Goal: Transaction & Acquisition: Book appointment/travel/reservation

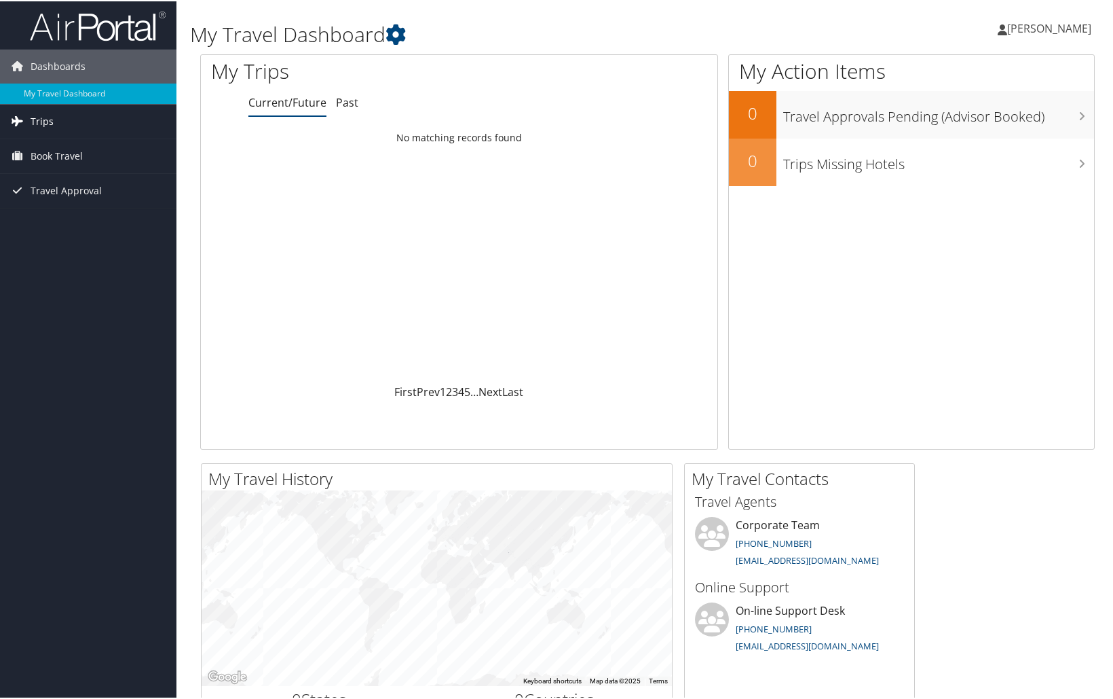
click at [42, 117] on span "Trips" at bounding box center [42, 120] width 23 height 34
click at [81, 142] on link "Current/Future Trips" at bounding box center [88, 147] width 177 height 20
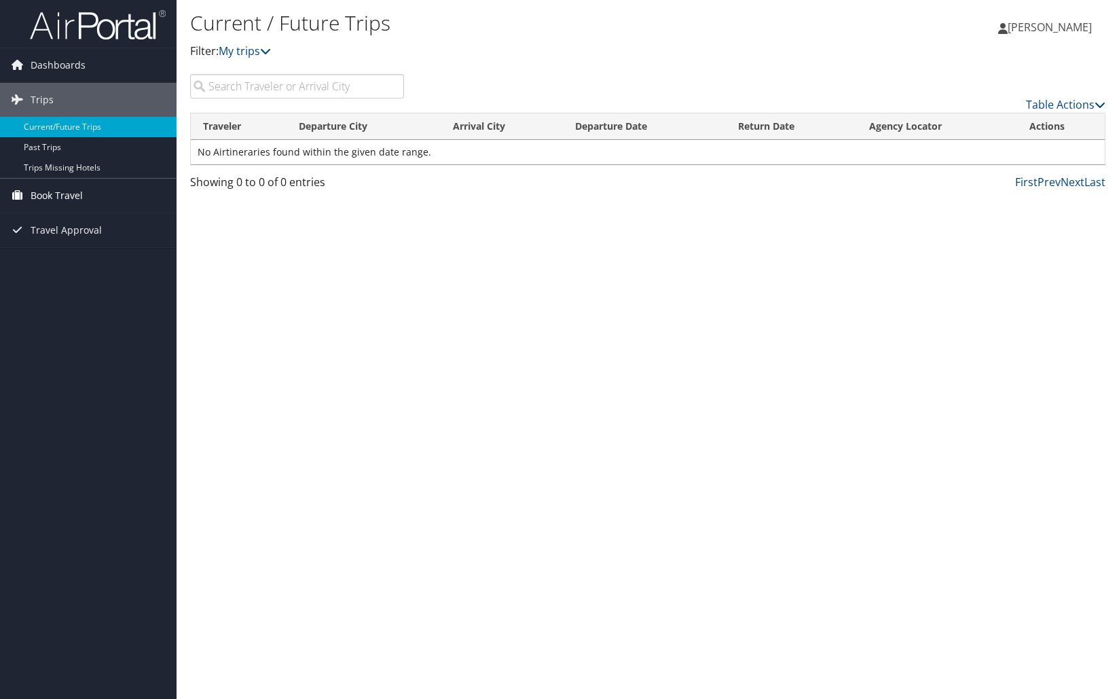
click at [58, 193] on span "Book Travel" at bounding box center [57, 196] width 52 height 34
click at [92, 224] on link "Agent Booking Request" at bounding box center [88, 223] width 177 height 20
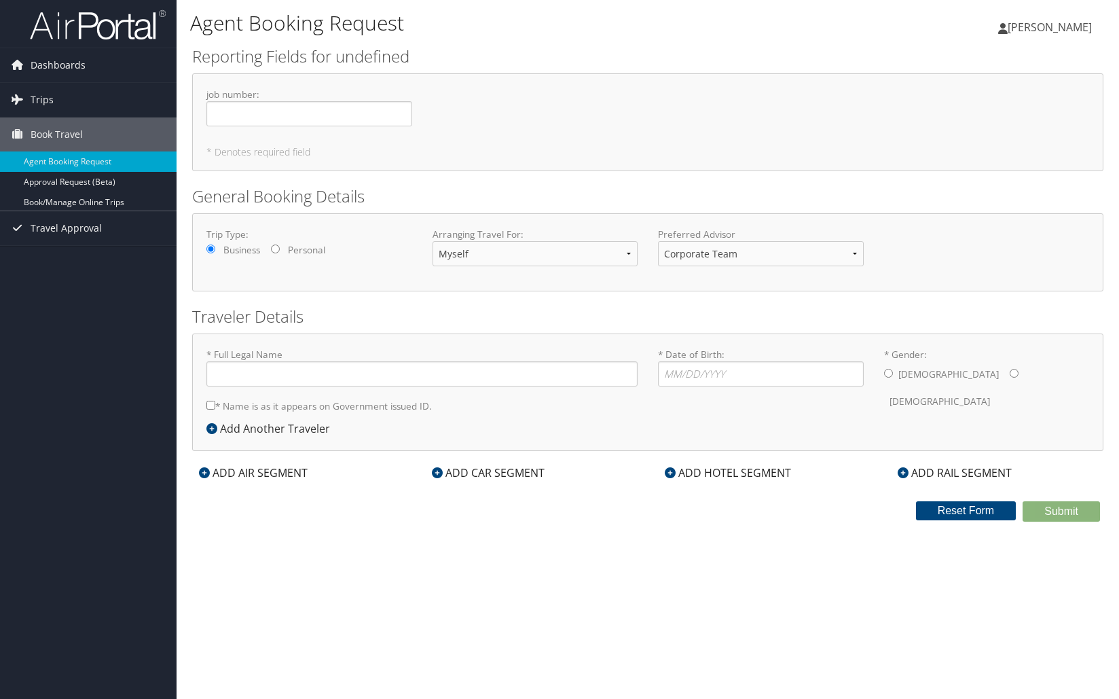
type input "[PERSON_NAME]"
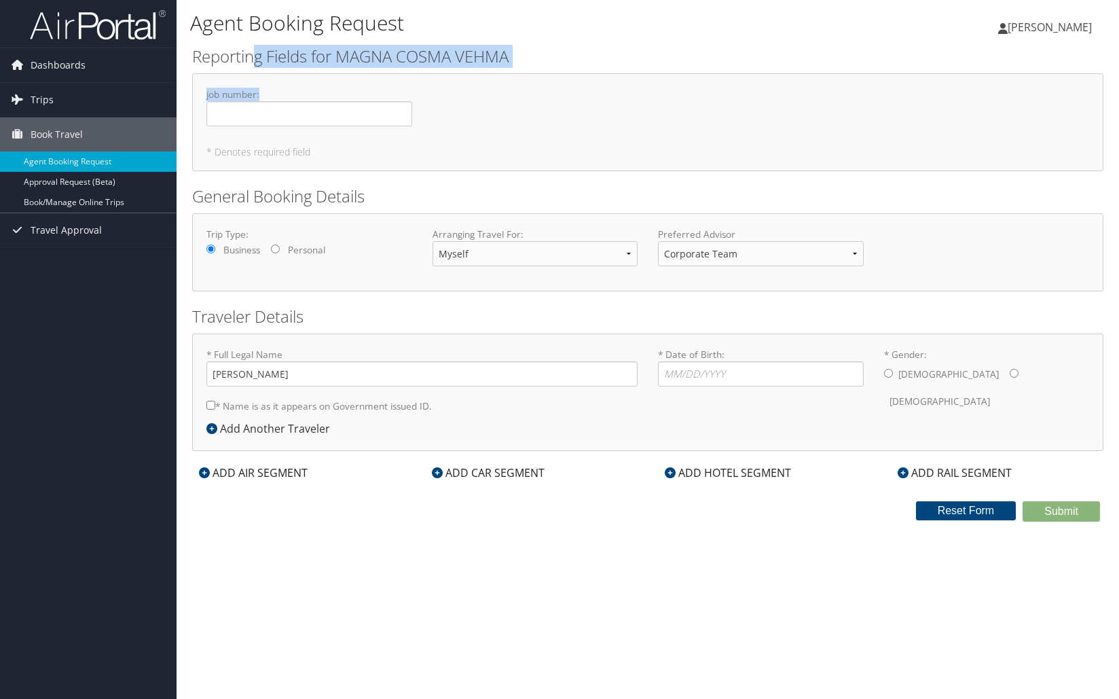
drag, startPoint x: 261, startPoint y: 54, endPoint x: 320, endPoint y: 94, distance: 71.4
click at [318, 87] on div "Reporting Fields for MAGNA COSMA VEHMA job number : Required * Denotes required…" at bounding box center [647, 108] width 911 height 126
click at [312, 121] on input "job number : Required" at bounding box center [309, 113] width 206 height 25
click at [303, 148] on h5 "* Denotes required field" at bounding box center [647, 152] width 883 height 10
click at [713, 257] on select "Corporate Team [PERSON_NAME] Advisor Team" at bounding box center [761, 253] width 206 height 25
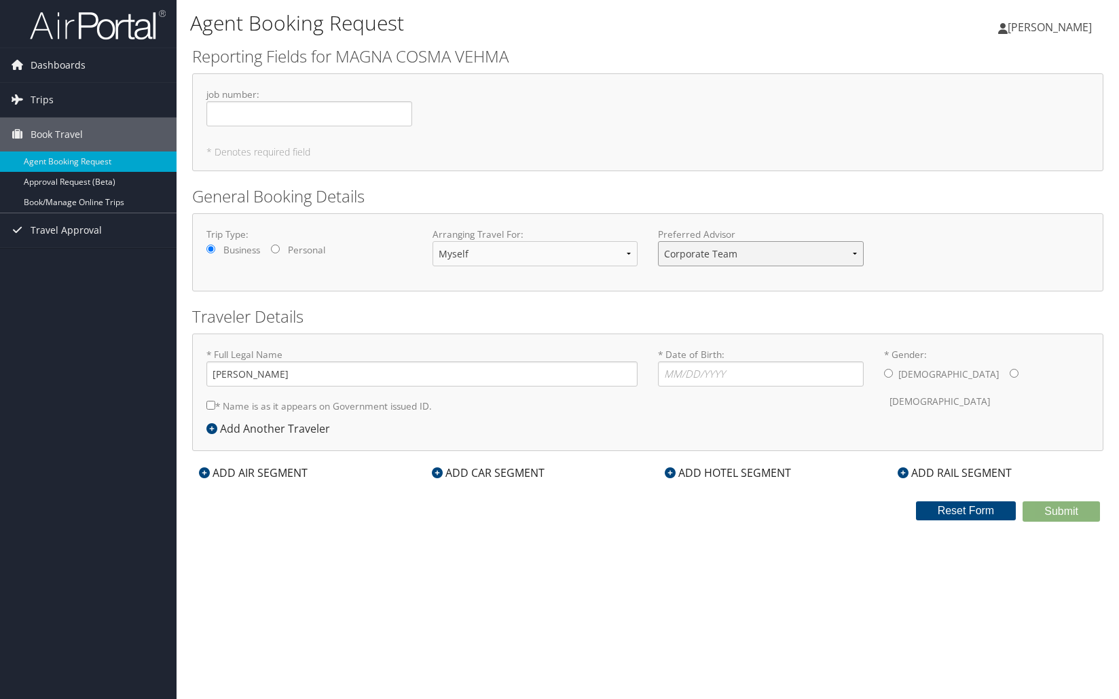
click at [713, 257] on select "Corporate Team [PERSON_NAME] Advisor Team" at bounding box center [761, 253] width 206 height 25
click at [714, 257] on select "Corporate Team [PERSON_NAME] Advisor Team" at bounding box center [761, 253] width 206 height 25
click at [690, 369] on input "* Date of Birth: Invalid Date" at bounding box center [761, 373] width 206 height 25
type input "[DATE]"
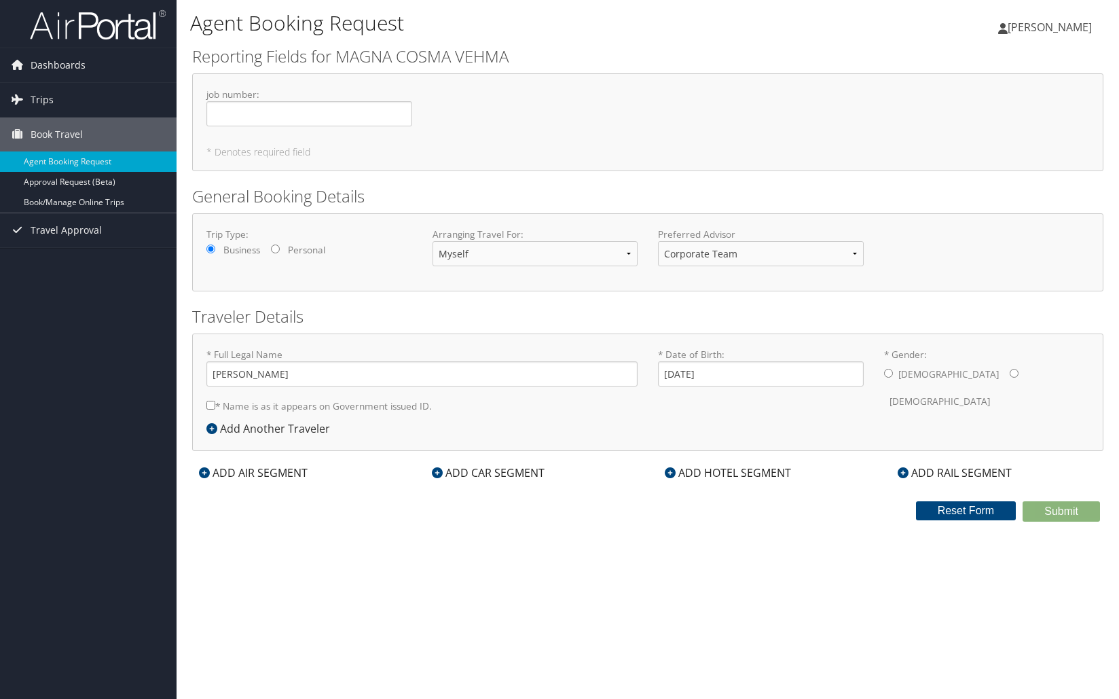
click at [885, 376] on input "* Gender: [DEMOGRAPHIC_DATA] [DEMOGRAPHIC_DATA]" at bounding box center [888, 373] width 9 height 9
radio input "true"
click at [206, 406] on div "* Full Legal Name [PERSON_NAME] * Name is as it appears on Government issued ID…" at bounding box center [422, 384] width 452 height 73
click at [213, 405] on input "* Name is as it appears on Government issued ID." at bounding box center [210, 405] width 9 height 9
checkbox input "true"
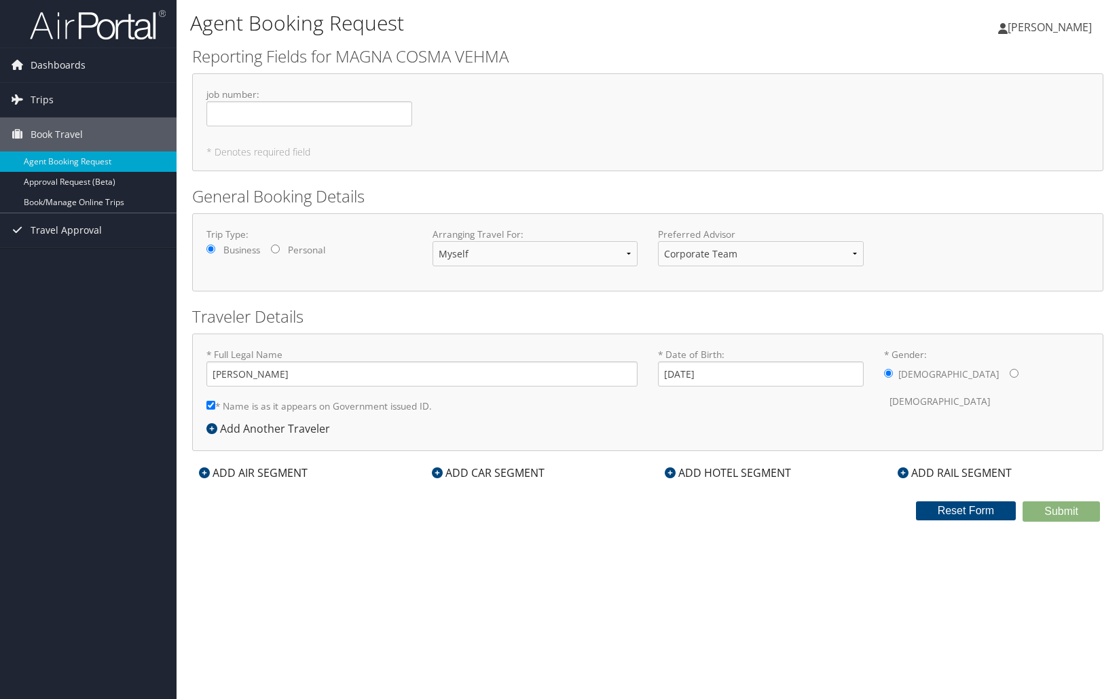
click at [232, 475] on div "ADD AIR SEGMENT" at bounding box center [253, 472] width 122 height 16
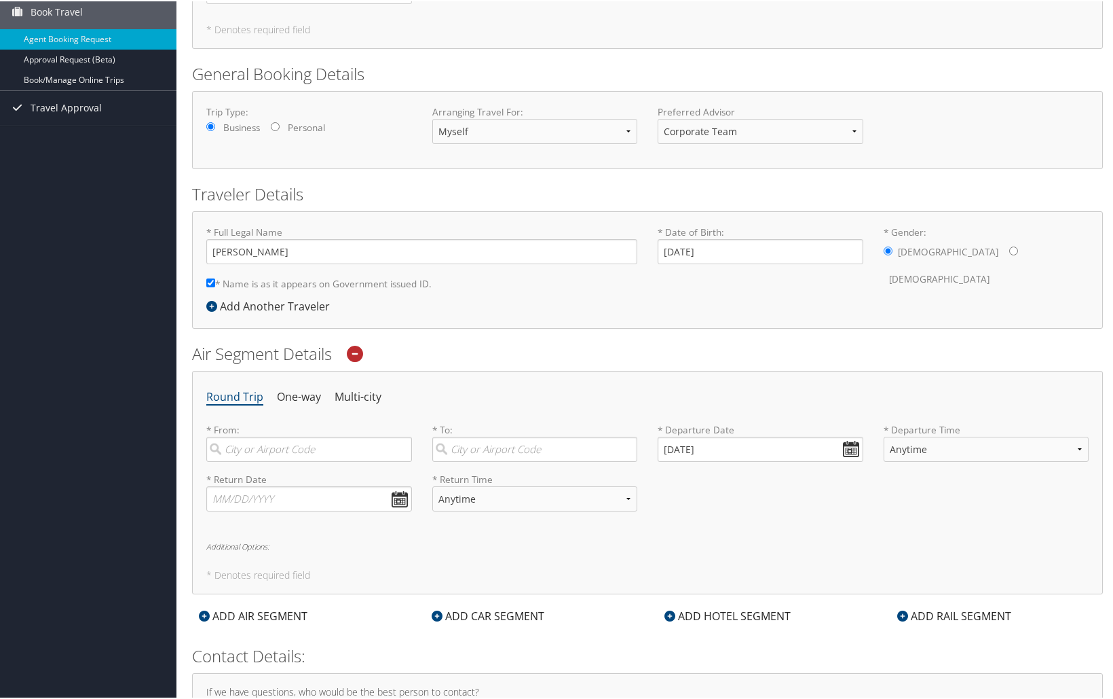
scroll to position [136, 0]
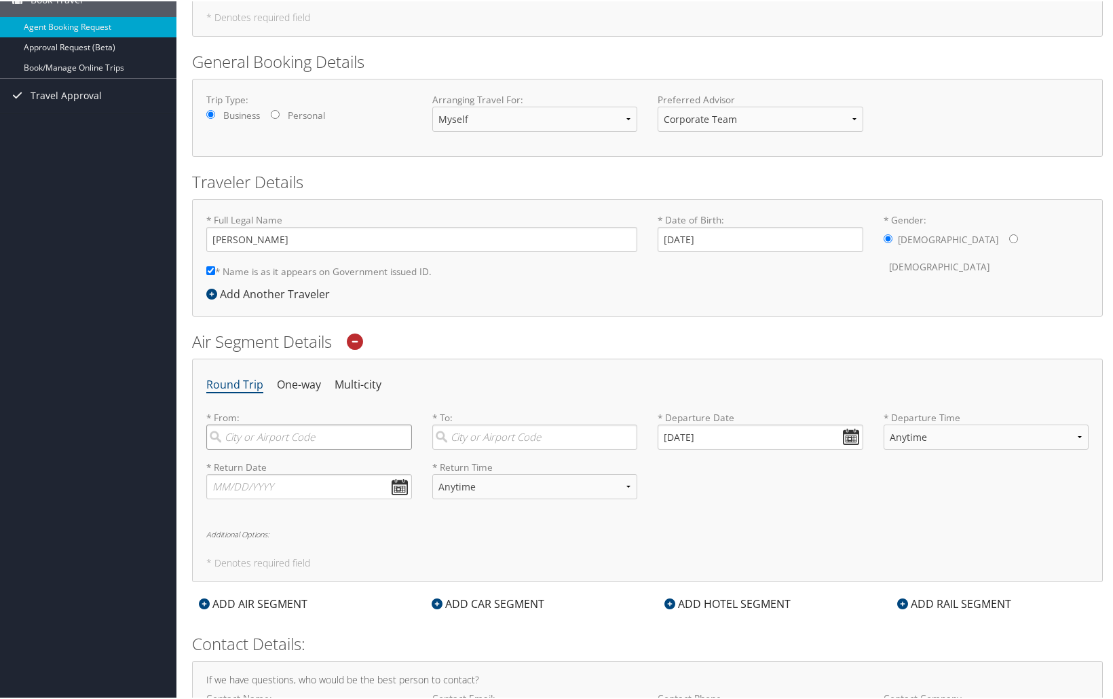
click at [265, 437] on input "search" at bounding box center [309, 435] width 206 height 25
click at [353, 470] on div "[GEOGRAPHIC_DATA] (DTW MI)" at bounding box center [310, 464] width 187 height 18
click at [353, 448] on input "dtw" at bounding box center [309, 435] width 206 height 25
type input "[GEOGRAPHIC_DATA] (DTW MI)"
click at [453, 441] on input "search" at bounding box center [535, 435] width 206 height 25
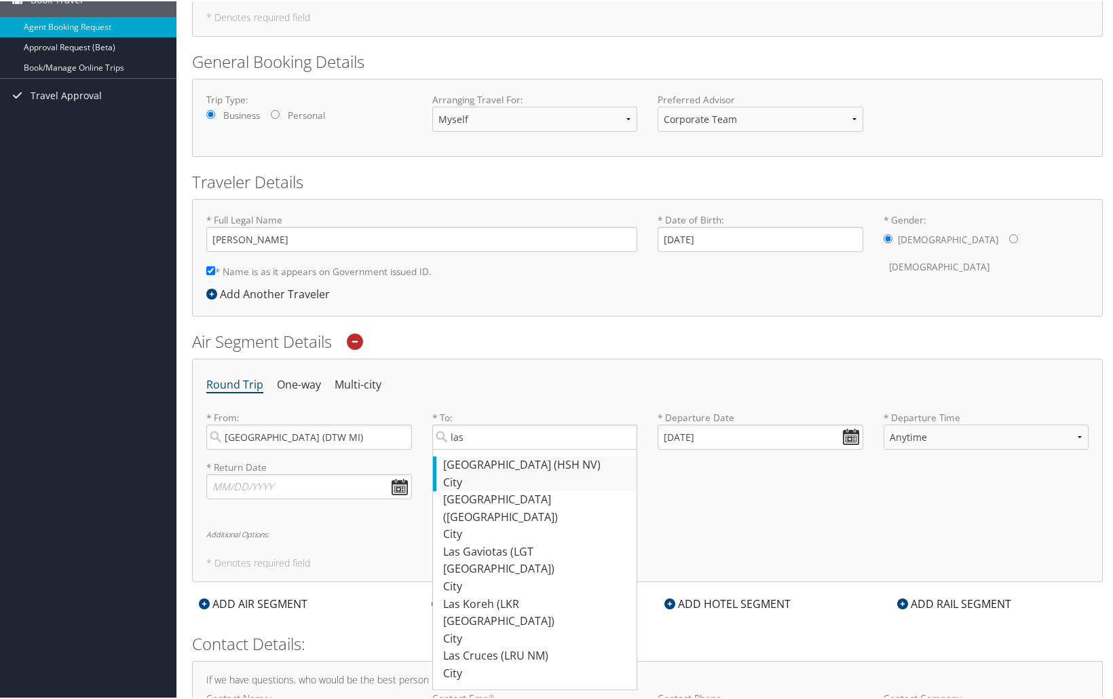
click at [462, 466] on div "[GEOGRAPHIC_DATA] (HSH NV)" at bounding box center [536, 464] width 187 height 18
click at [462, 448] on input "las" at bounding box center [535, 435] width 206 height 25
type input "[GEOGRAPHIC_DATA] (HSH NV)"
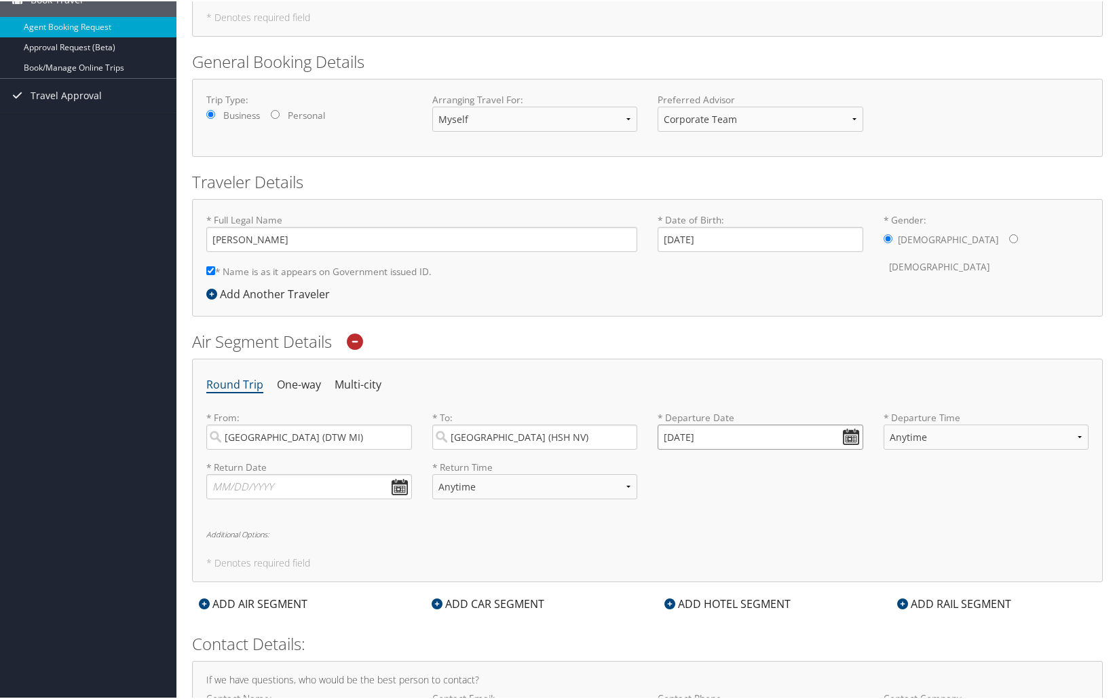
click at [713, 438] on input "[DATE]" at bounding box center [761, 435] width 206 height 25
click at [688, 551] on td "13" at bounding box center [693, 546] width 18 height 18
type input "[DATE]"
click at [964, 433] on select "Anytime Early Morning (5AM-7AM) Morning (7AM-12PM) Afternoon (12PM-5PM) Evening…" at bounding box center [987, 435] width 206 height 25
select select "12PM-5PM"
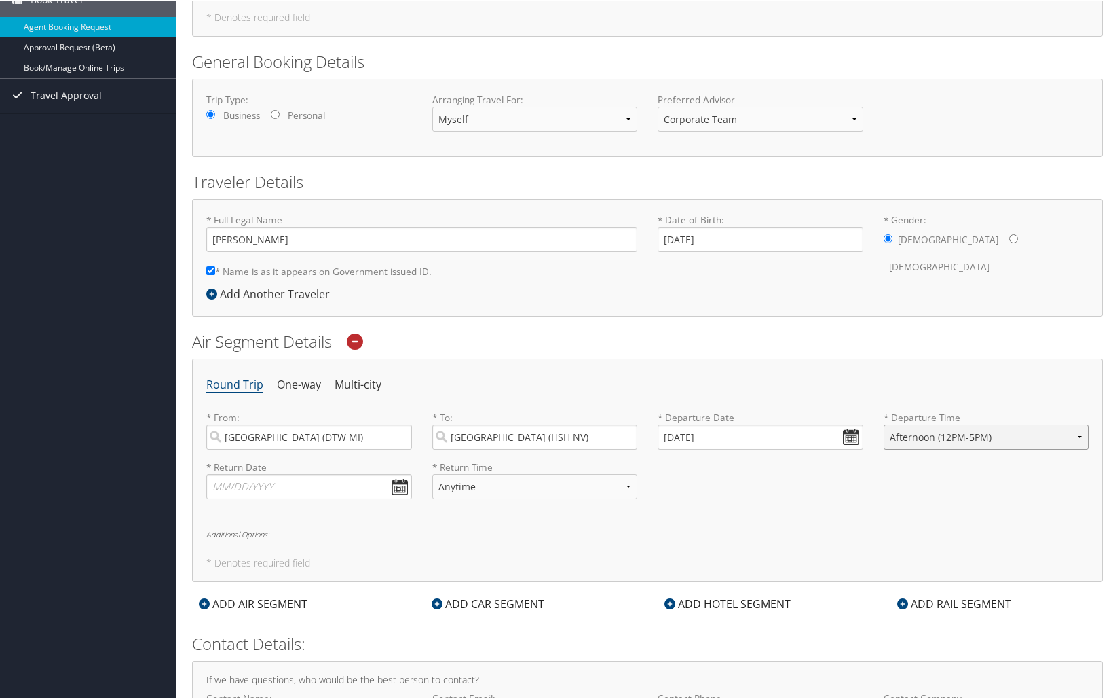
click at [884, 423] on select "Anytime Early Morning (5AM-7AM) Morning (7AM-12PM) Afternoon (12PM-5PM) Evening…" at bounding box center [987, 435] width 206 height 25
click at [406, 483] on input "text" at bounding box center [309, 485] width 206 height 25
click at [299, 597] on td "16" at bounding box center [304, 596] width 18 height 18
type input "[DATE]"
click at [508, 498] on select "Anytime Early Morning (5AM-7AM) Morning (7AM-12PM) Afternoon (12PM-5PM) Evening…" at bounding box center [535, 485] width 206 height 25
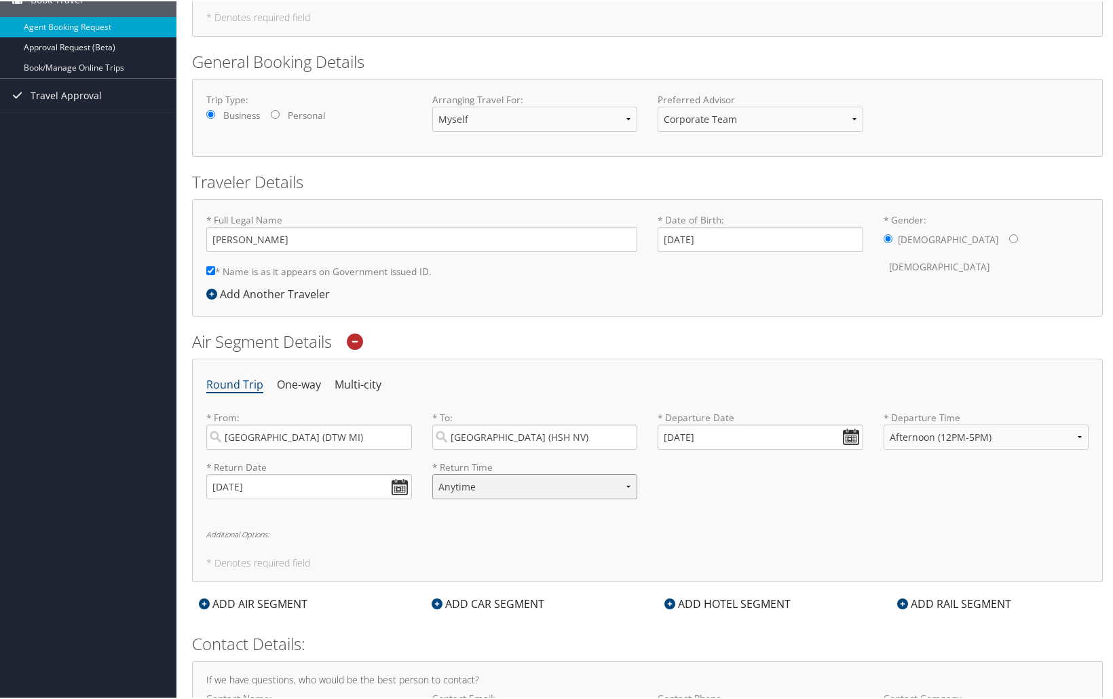
select select "10PM-5AM"
click at [432, 473] on select "Anytime Early Morning (5AM-7AM) Morning (7AM-12PM) Afternoon (12PM-5PM) Evening…" at bounding box center [535, 485] width 206 height 25
click at [726, 475] on div "* Return Date [DATE] Dates must be valid * Return Time Anytime Early Morning (5…" at bounding box center [647, 484] width 903 height 50
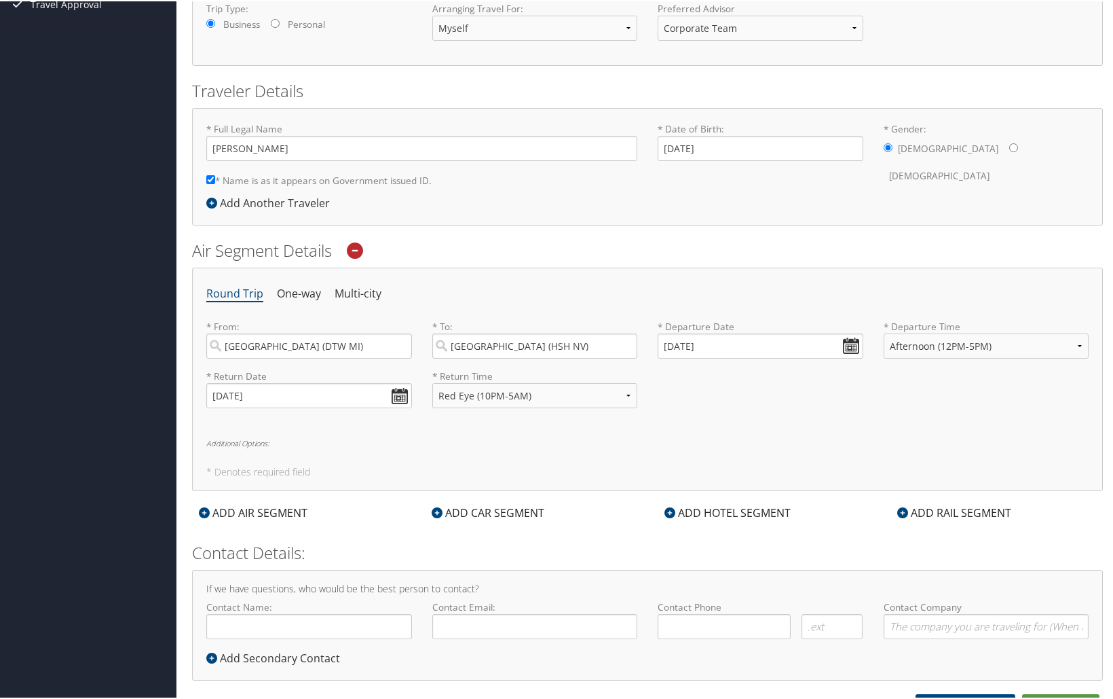
scroll to position [241, 0]
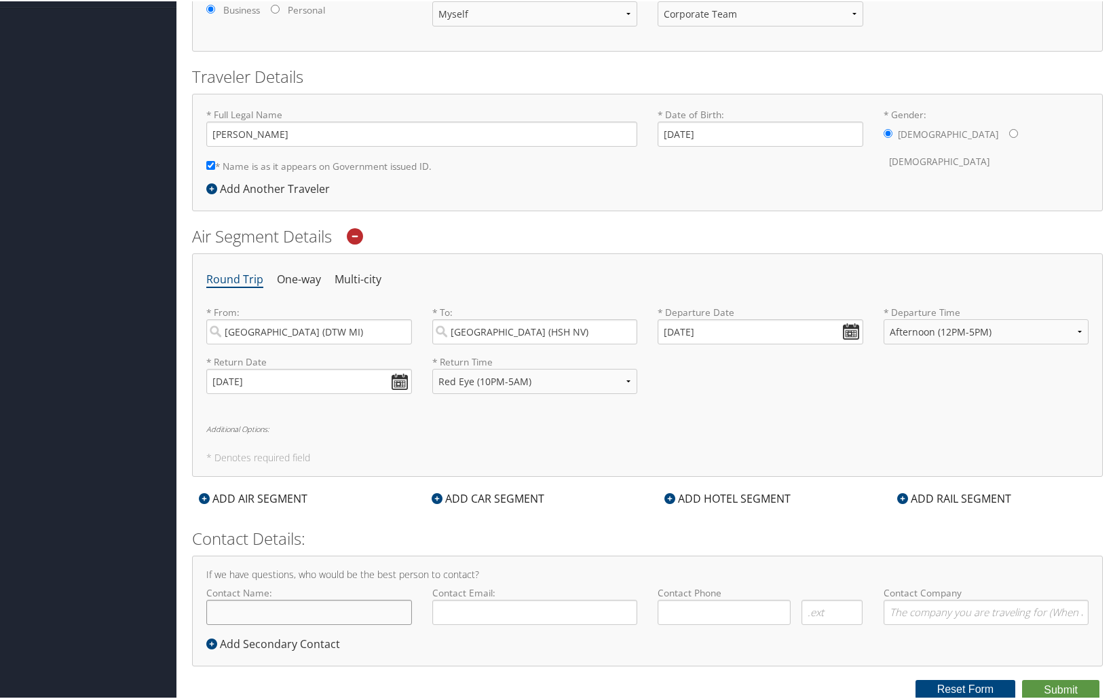
click at [357, 600] on input "Contact Name:" at bounding box center [309, 610] width 206 height 25
click at [731, 497] on div "ADD HOTEL SEGMENT" at bounding box center [728, 497] width 140 height 16
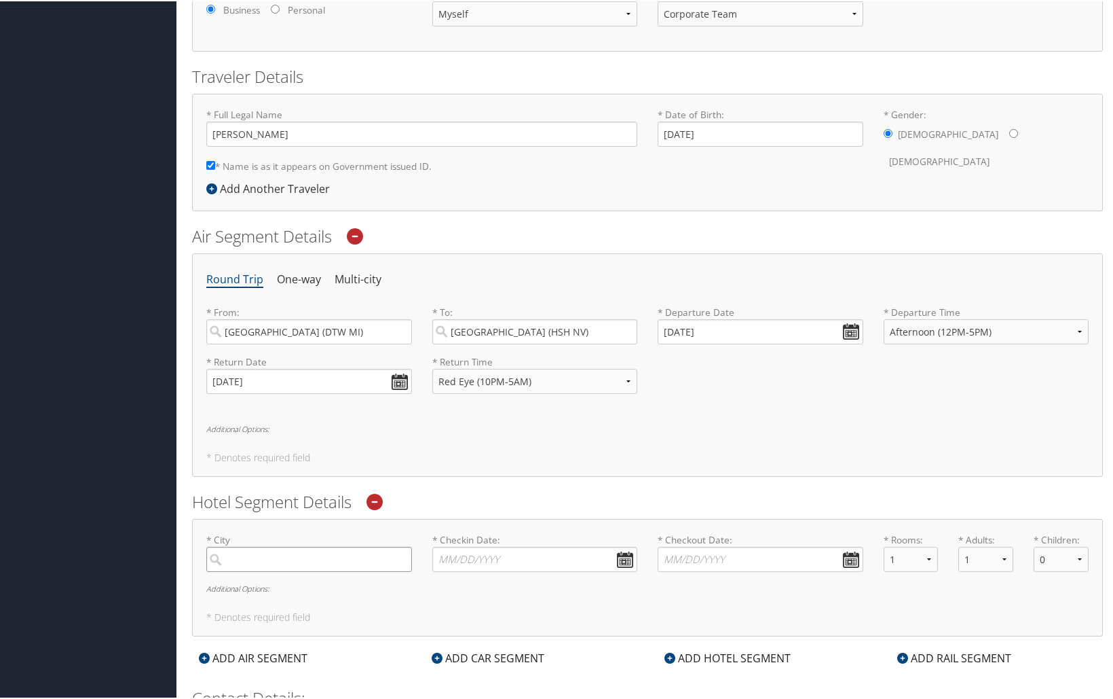
click at [312, 566] on input "search" at bounding box center [309, 557] width 206 height 25
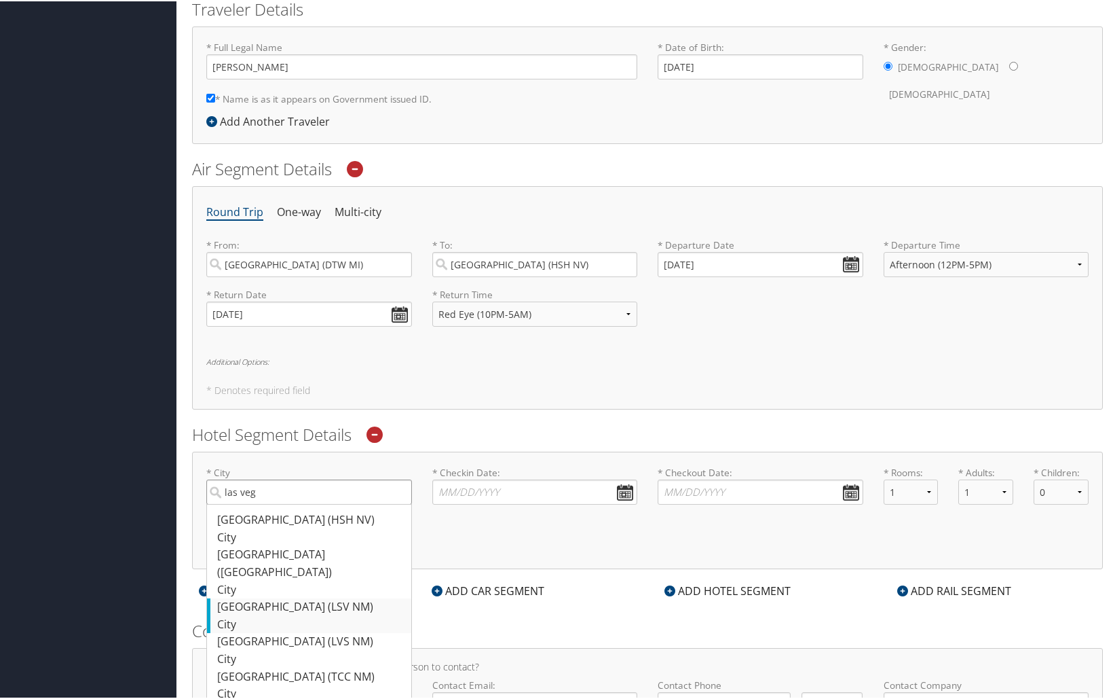
scroll to position [309, 0]
click at [319, 553] on div "[GEOGRAPHIC_DATA] ([GEOGRAPHIC_DATA])" at bounding box center [310, 561] width 187 height 35
click at [319, 502] on input "las veg" at bounding box center [309, 489] width 206 height 25
type input "[GEOGRAPHIC_DATA]"
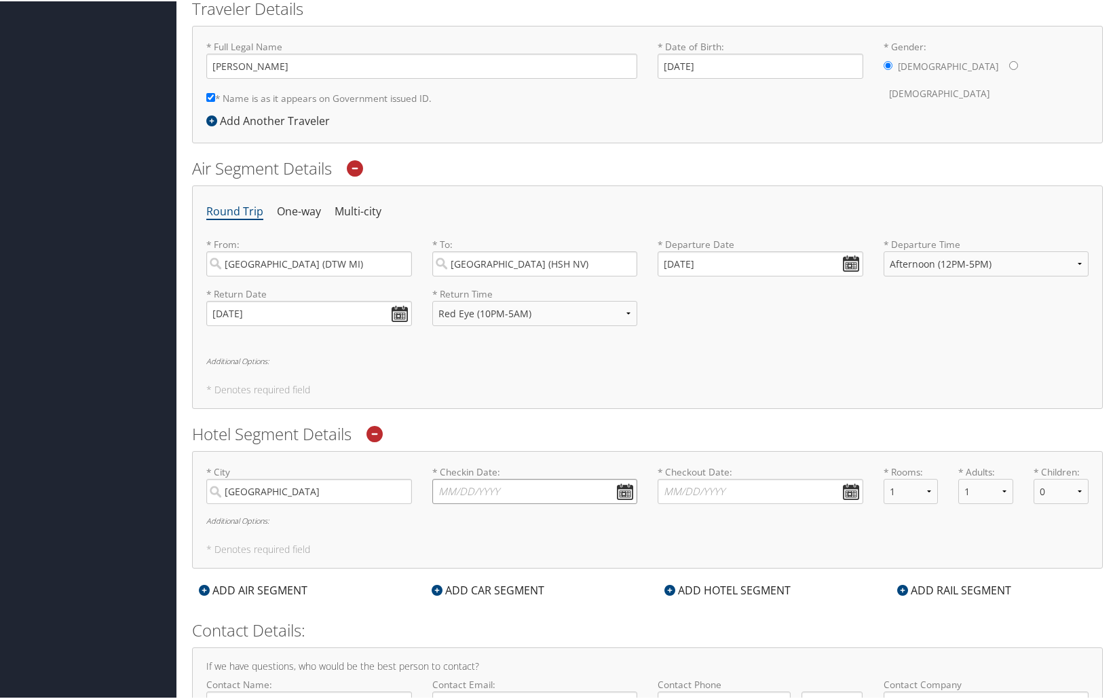
click at [623, 494] on input "* Checkin Date: Dates must be valid" at bounding box center [535, 489] width 206 height 25
click at [470, 604] on td "13" at bounding box center [469, 600] width 18 height 18
type input "[DATE]"
click at [838, 491] on input "* Checkout Date: Dates must be valid" at bounding box center [761, 489] width 206 height 25
click at [753, 606] on td "16" at bounding box center [752, 600] width 18 height 18
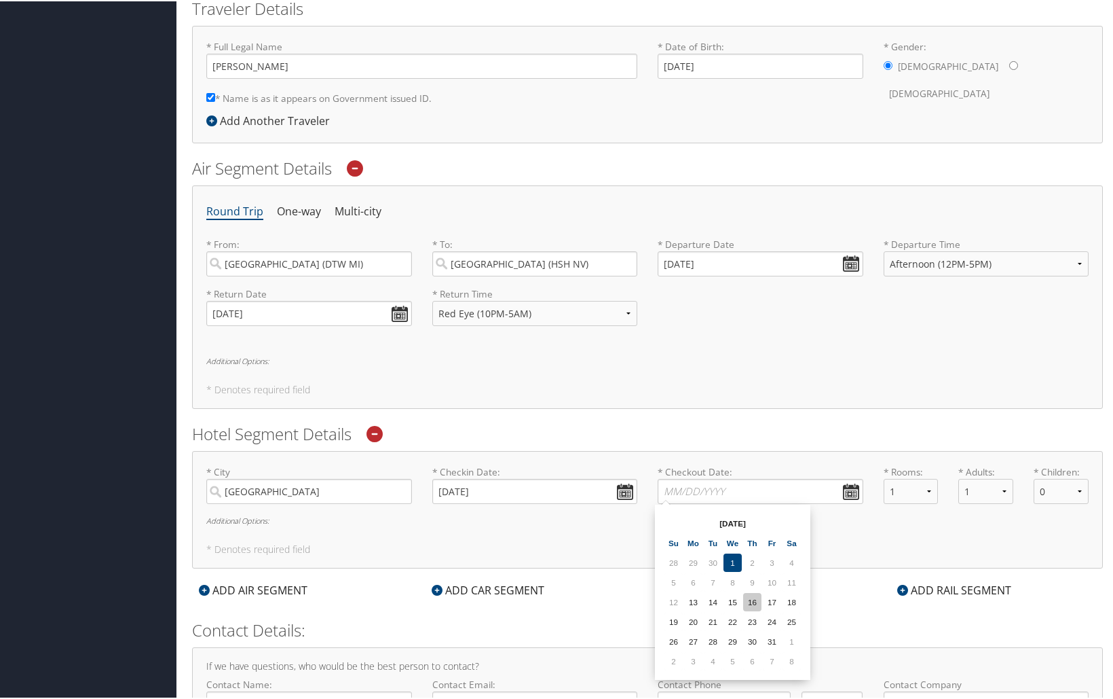
type input "[DATE]"
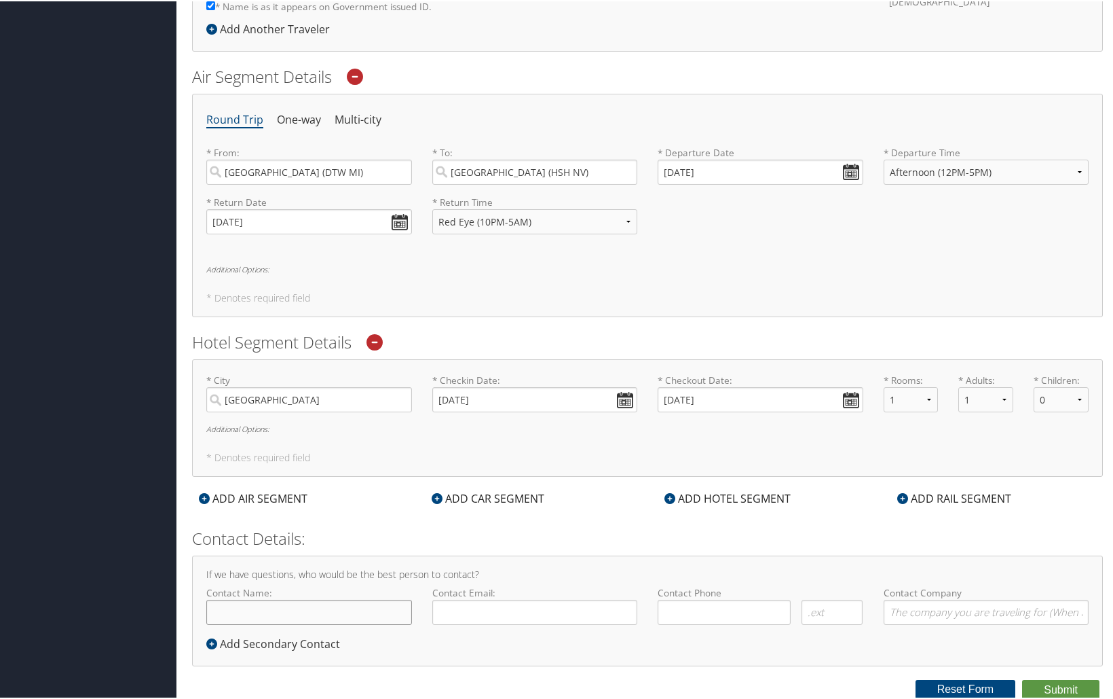
click at [331, 609] on input "Contact Name:" at bounding box center [309, 610] width 206 height 25
type input "[PERSON_NAME]"
type input "[PERSON_NAME][EMAIL_ADDRESS][PERSON_NAME][DOMAIN_NAME]"
type input "[PHONE_NUMBER]"
click at [1000, 616] on input "Contact Company" at bounding box center [987, 610] width 206 height 25
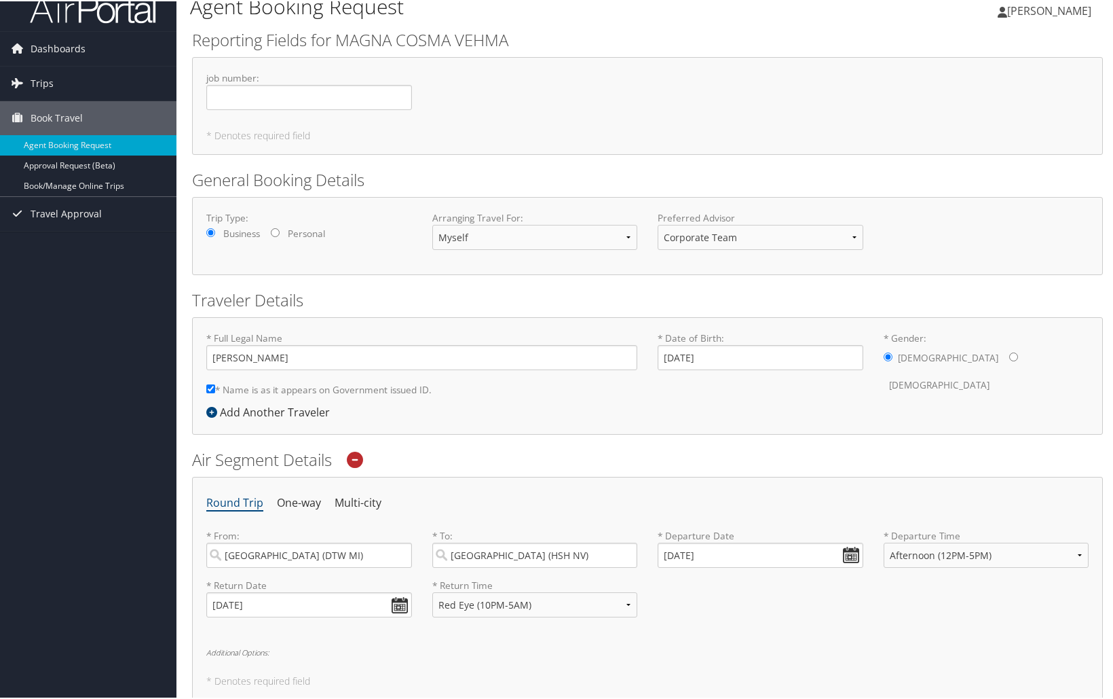
scroll to position [0, 0]
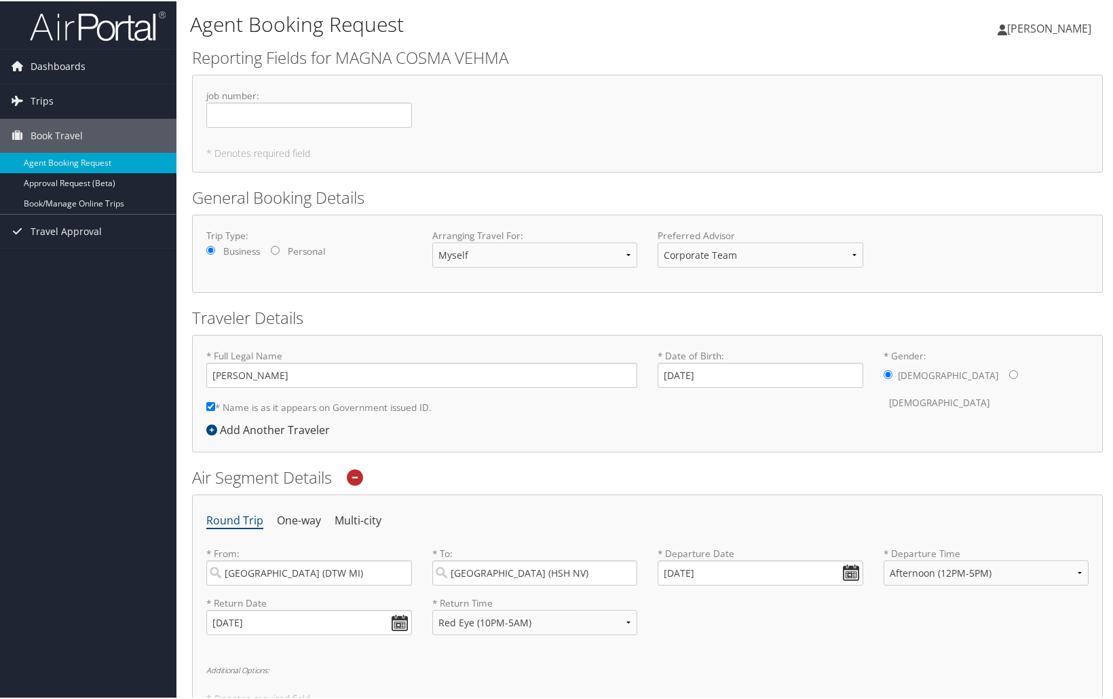
type input "Magna/Cosma/Vehma"
click at [754, 248] on select "Corporate Team [PERSON_NAME] Advisor Team" at bounding box center [761, 253] width 206 height 25
click at [658, 241] on select "Corporate Team [PERSON_NAME] Advisor Team" at bounding box center [761, 253] width 206 height 25
click at [777, 255] on select "Corporate Team [PERSON_NAME] Advisor Team" at bounding box center [761, 253] width 206 height 25
click at [658, 241] on select "Corporate Team [PERSON_NAME] Advisor Team" at bounding box center [761, 253] width 206 height 25
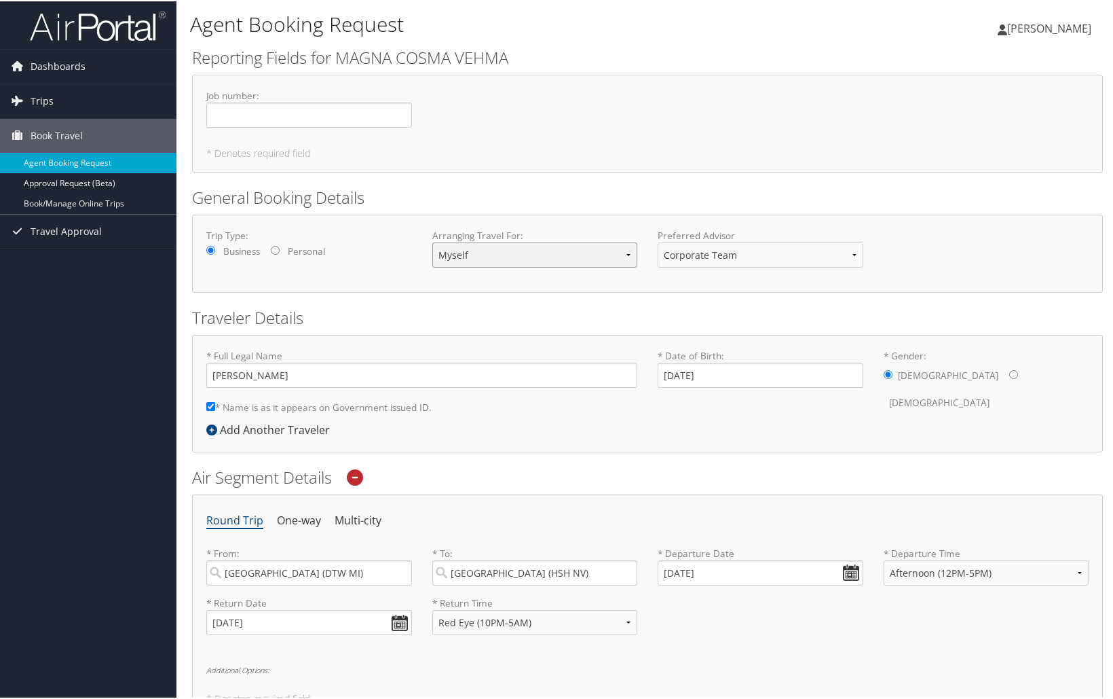
click at [606, 261] on select "Myself Another Traveler Guest Traveler" at bounding box center [535, 253] width 206 height 25
click at [611, 258] on select "Myself Another Traveler Guest Traveler" at bounding box center [535, 253] width 206 height 25
click at [739, 250] on select "Corporate Team [PERSON_NAME] Advisor Team" at bounding box center [761, 253] width 206 height 25
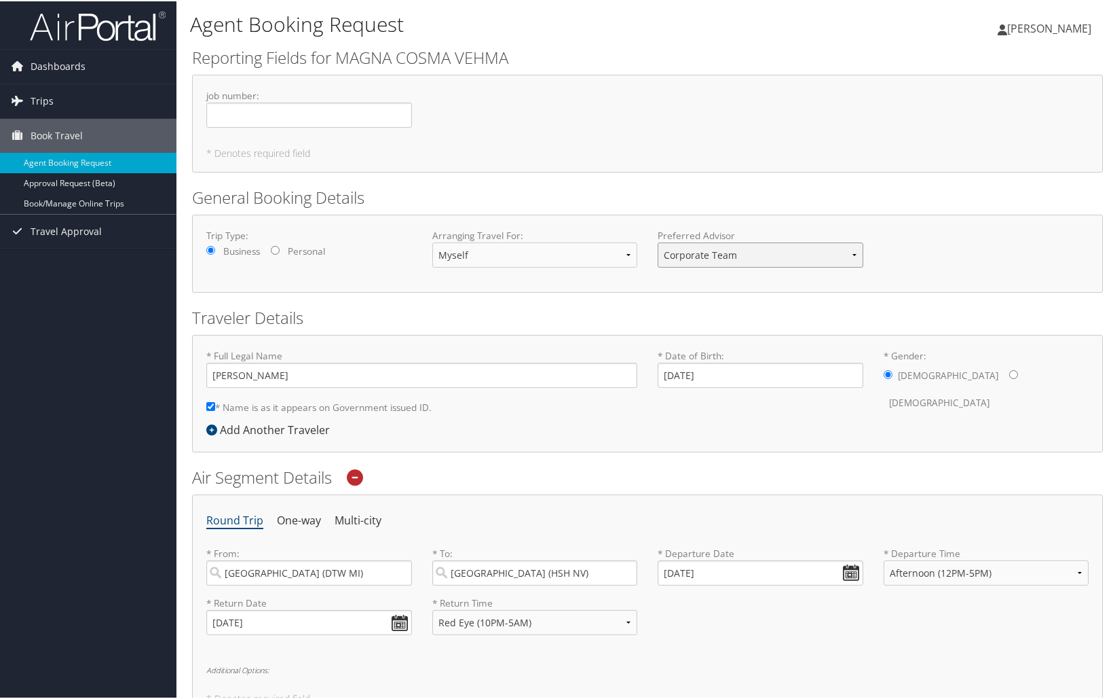
select select "[EMAIL_ADDRESS][DOMAIN_NAME]"
click at [658, 241] on select "Corporate Team [PERSON_NAME] Advisor Team" at bounding box center [761, 253] width 206 height 25
click at [724, 294] on form "Reporting Fields for MAGNA COSMA VEHMA job number : Required * Denotes required…" at bounding box center [647, 572] width 911 height 1054
click at [723, 294] on form "Reporting Fields for MAGNA COSMA VEHMA job number : Required * Denotes required…" at bounding box center [647, 572] width 911 height 1054
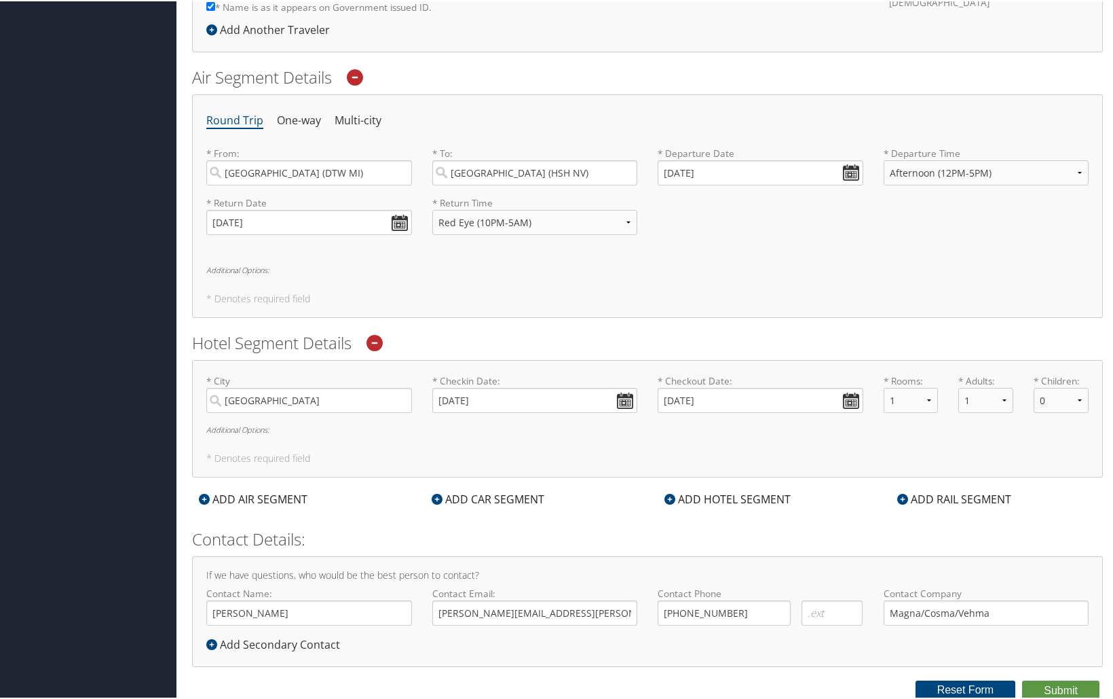
scroll to position [401, 0]
click at [1056, 688] on button "Submit" at bounding box center [1060, 688] width 77 height 20
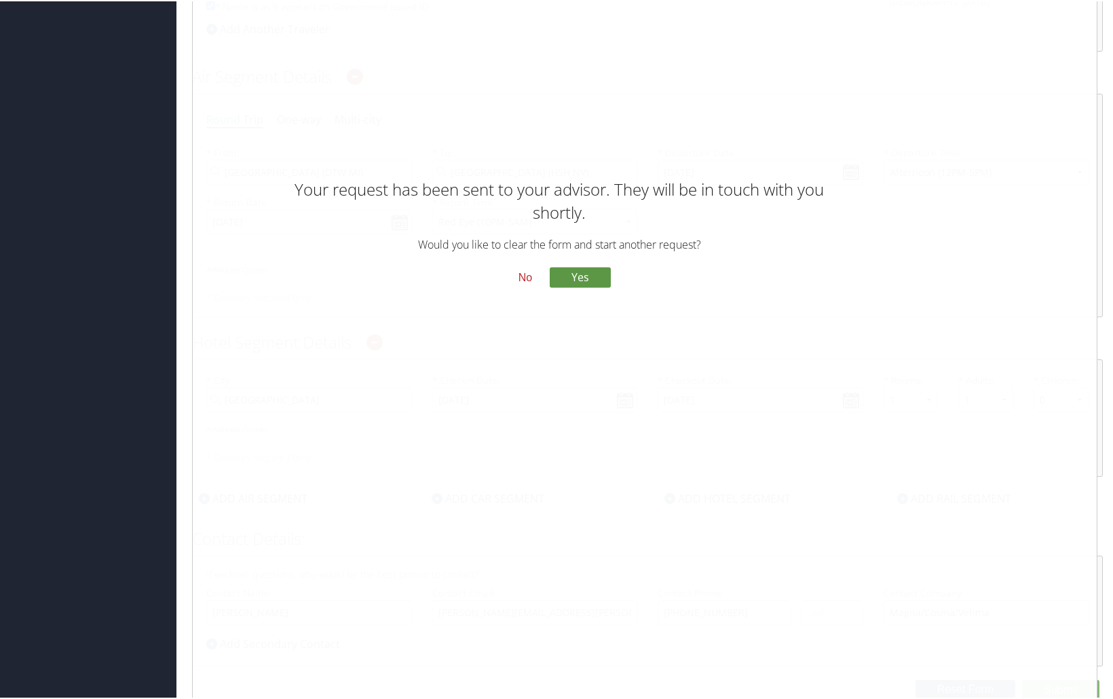
click at [527, 275] on button "No" at bounding box center [525, 276] width 35 height 23
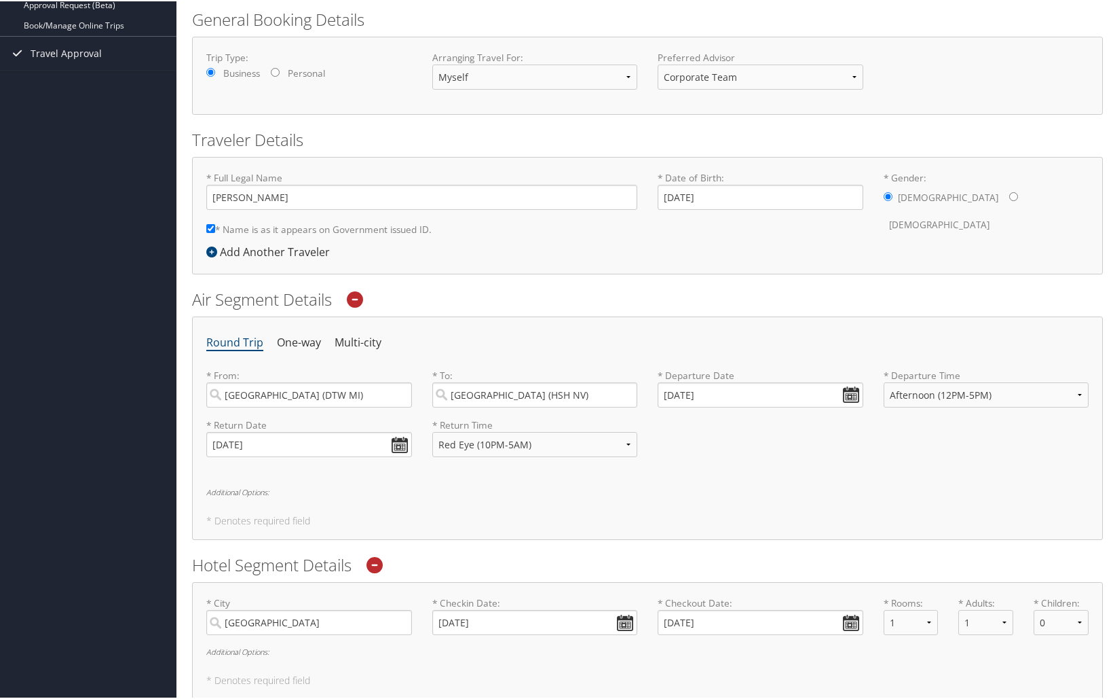
scroll to position [0, 0]
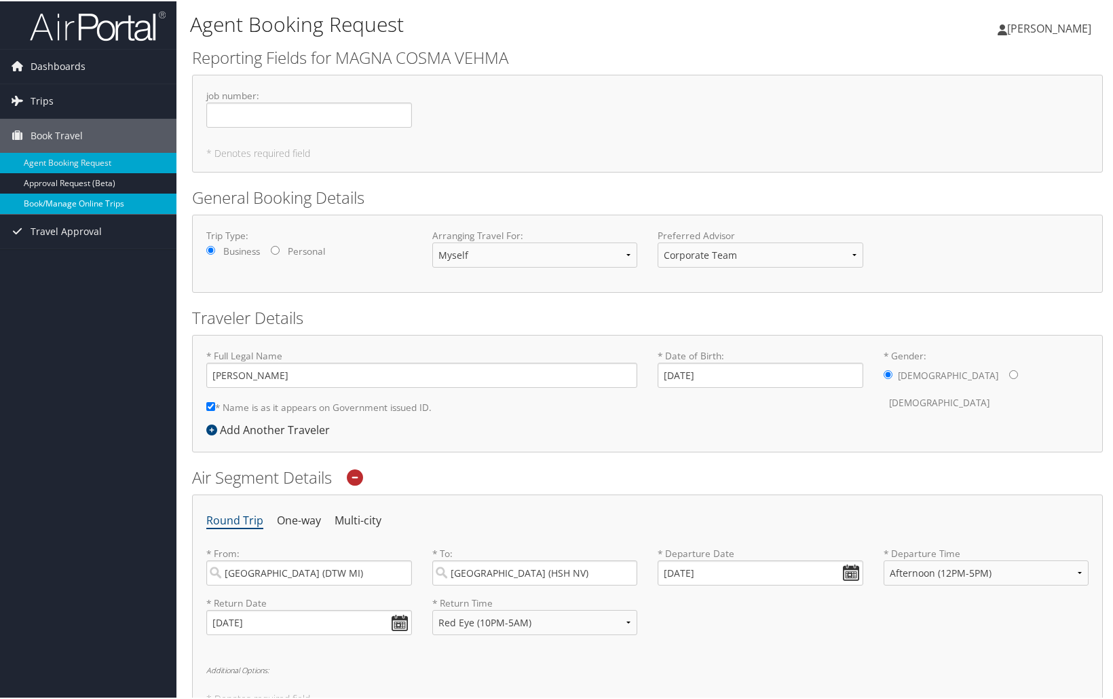
click at [83, 202] on link "Book/Manage Online Trips" at bounding box center [88, 202] width 177 height 20
